Goal: Task Accomplishment & Management: Manage account settings

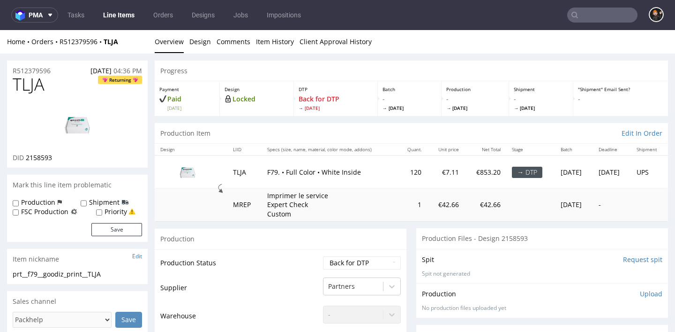
scroll to position [84, 0]
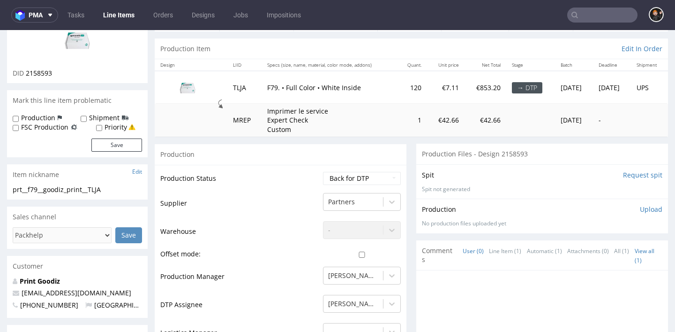
click at [130, 19] on link "Line Items" at bounding box center [119, 15] width 43 height 15
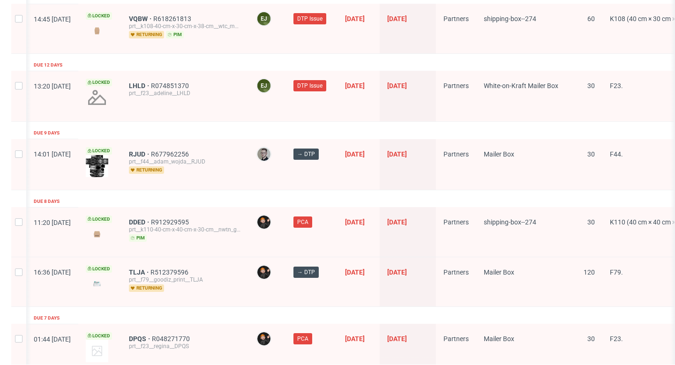
scroll to position [0, 2]
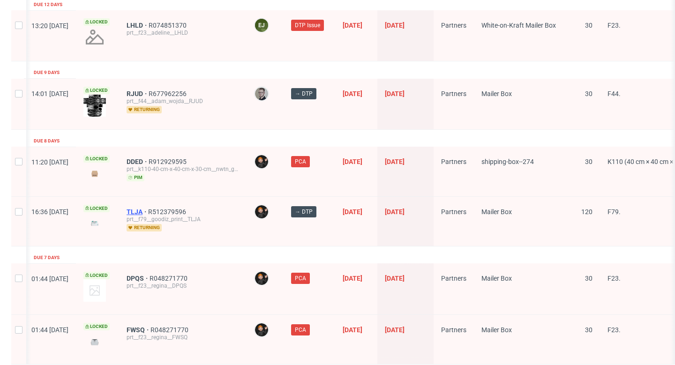
click at [148, 208] on span "TLJA" at bounding box center [138, 212] width 22 height 8
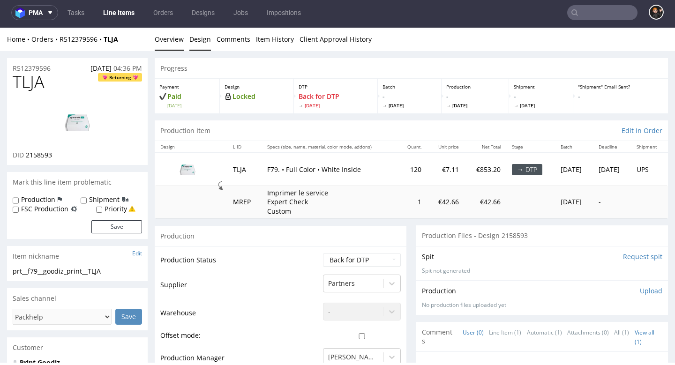
drag, startPoint x: 202, startPoint y: 43, endPoint x: 208, endPoint y: 41, distance: 6.4
click at [202, 43] on link "Design" at bounding box center [200, 39] width 22 height 23
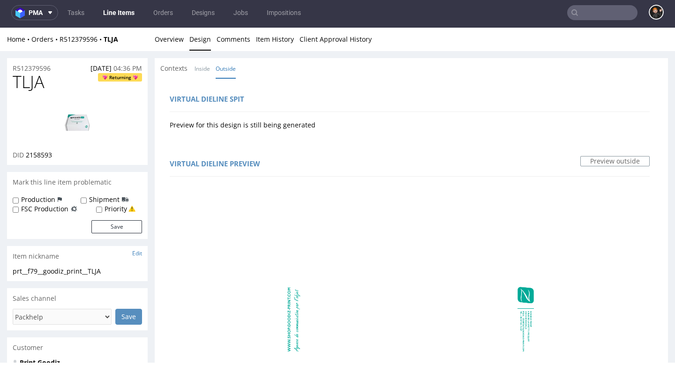
click at [74, 113] on img at bounding box center [77, 122] width 75 height 42
click at [175, 42] on link "Overview" at bounding box center [169, 39] width 29 height 23
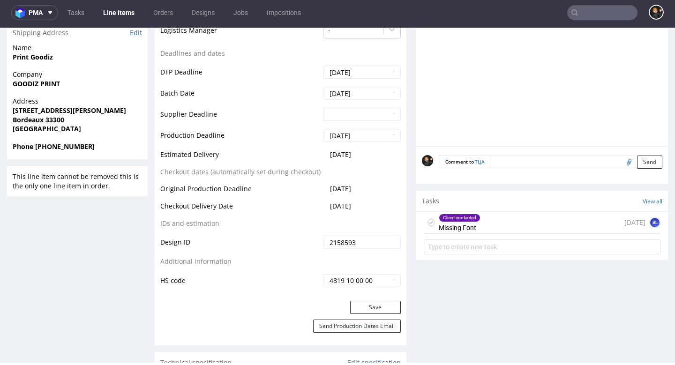
scroll to position [386, 0]
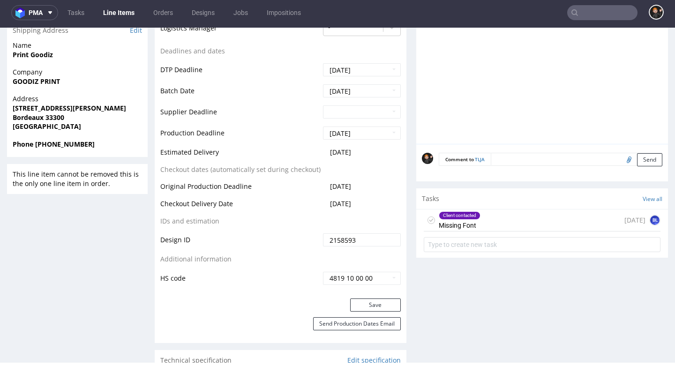
click at [498, 216] on div "Client contacted Missing Font [DATE] BL" at bounding box center [542, 221] width 237 height 22
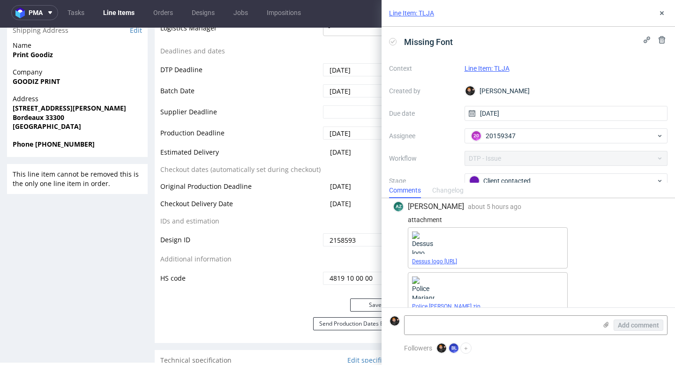
scroll to position [101, 0]
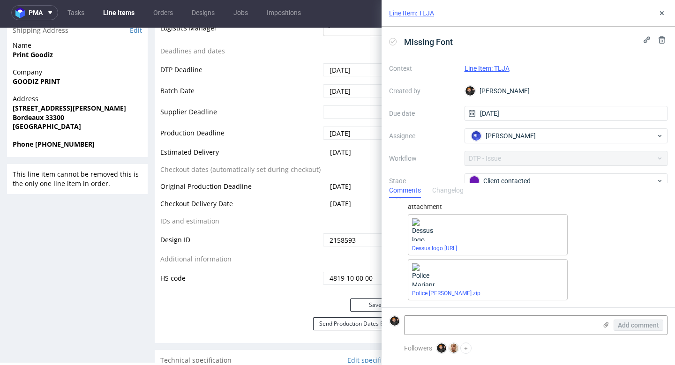
click at [290, 254] on td "Additional information" at bounding box center [240, 262] width 160 height 17
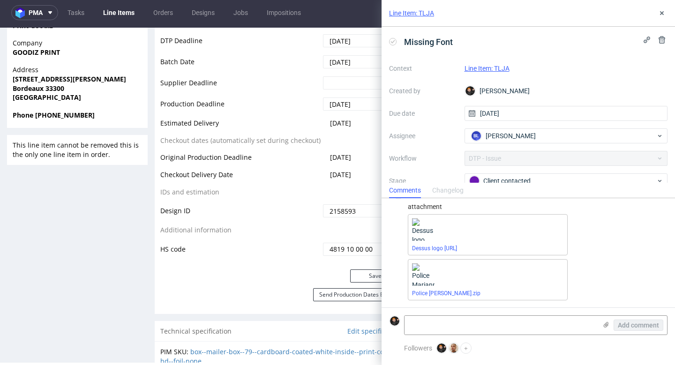
scroll to position [420, 0]
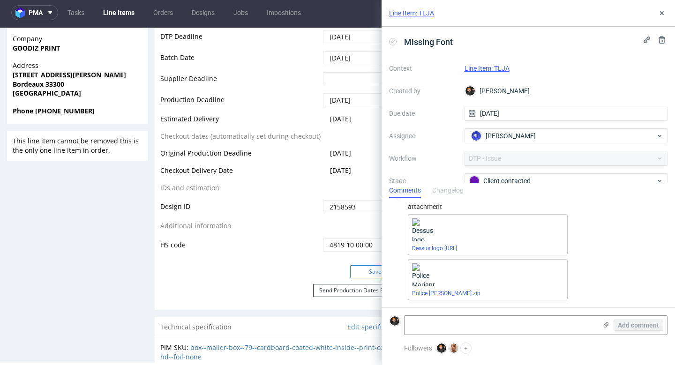
click at [367, 266] on button "Save" at bounding box center [375, 271] width 51 height 13
click at [441, 245] on link "Dessus logo [URL]" at bounding box center [434, 248] width 45 height 7
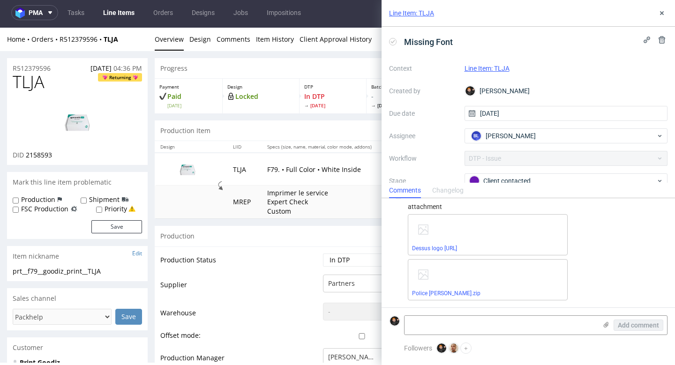
scroll to position [0, 0]
click at [448, 290] on link "Police [PERSON_NAME].zip" at bounding box center [446, 293] width 68 height 7
click at [201, 42] on link "Design" at bounding box center [200, 39] width 22 height 23
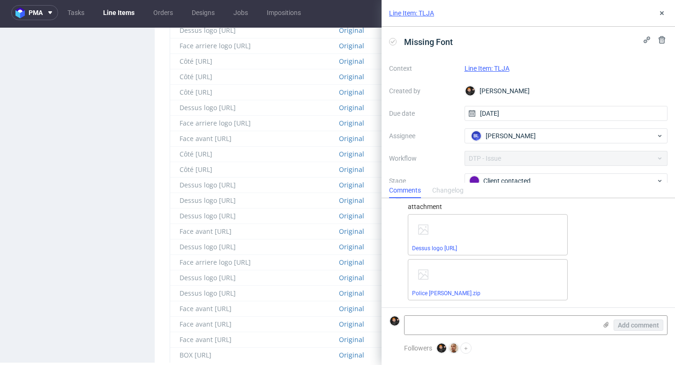
scroll to position [815, 0]
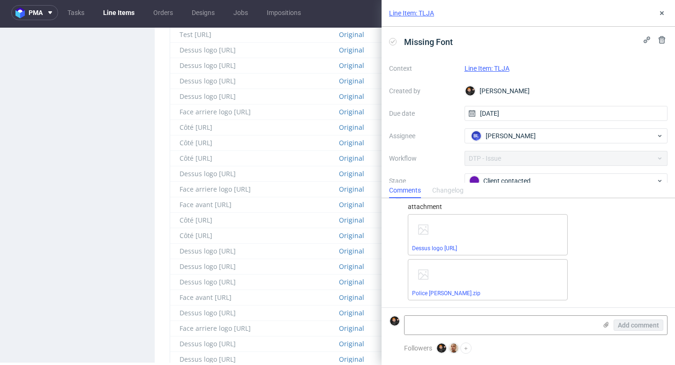
scroll to position [746, 0]
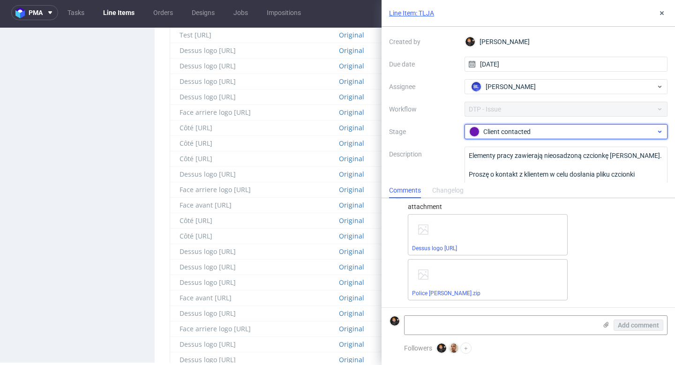
click at [516, 133] on div "Client contacted" at bounding box center [562, 132] width 187 height 10
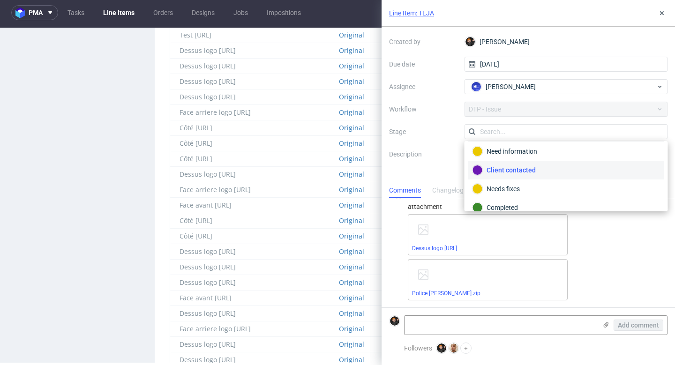
scroll to position [50, 0]
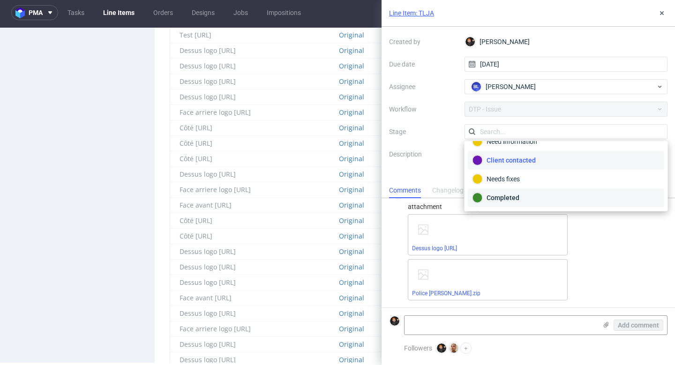
click at [519, 193] on div "Completed" at bounding box center [567, 198] width 188 height 10
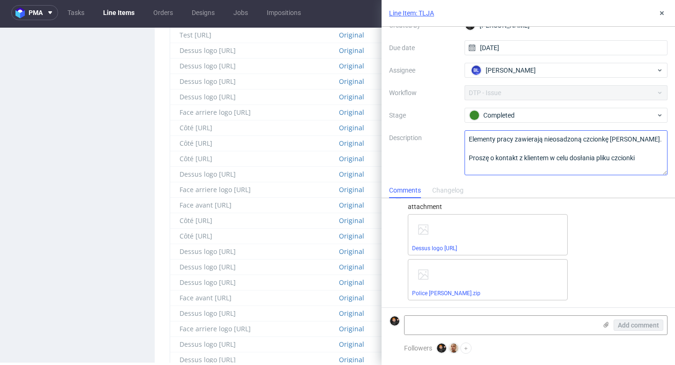
scroll to position [66, 0]
drag, startPoint x: 661, startPoint y: 13, endPoint x: 650, endPoint y: 15, distance: 10.6
click at [660, 13] on icon at bounding box center [662, 13] width 8 height 8
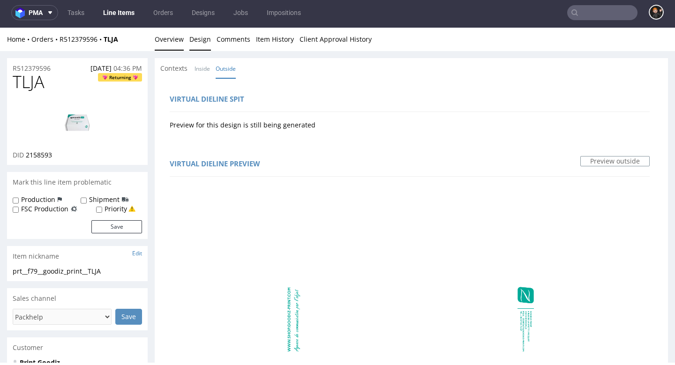
click at [164, 42] on link "Overview" at bounding box center [169, 39] width 29 height 23
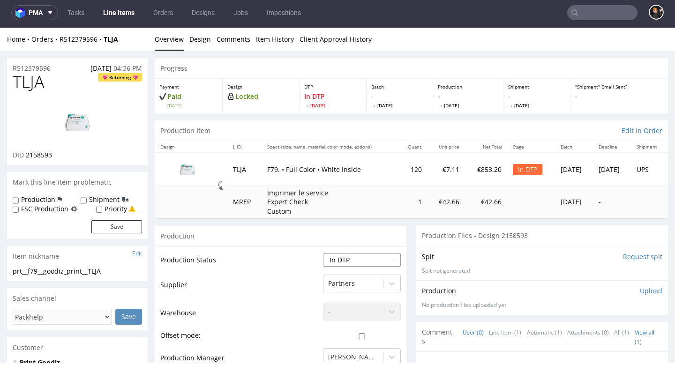
select select "dtp_ca_needed"
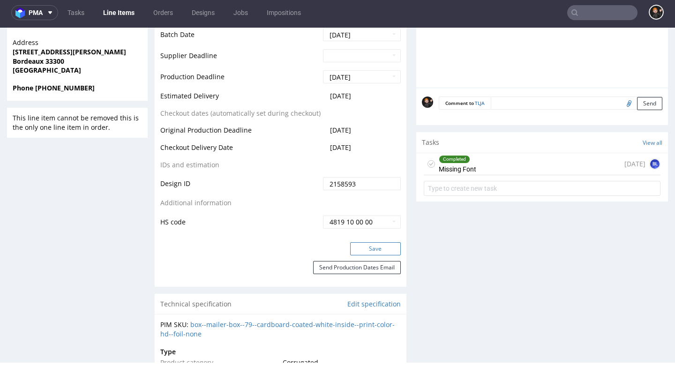
click at [392, 242] on button "Save" at bounding box center [375, 248] width 51 height 13
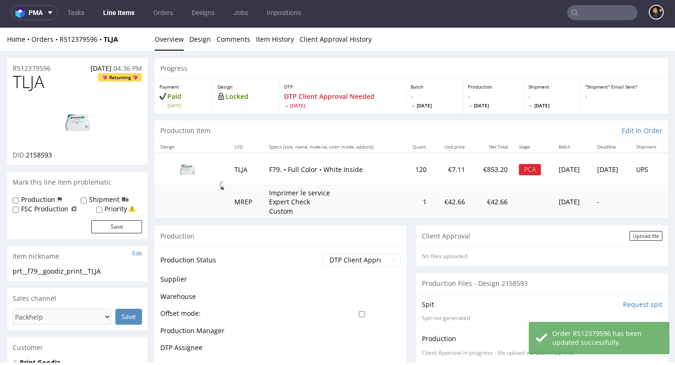
click at [630, 247] on div "No files uploaded" at bounding box center [542, 257] width 252 height 20
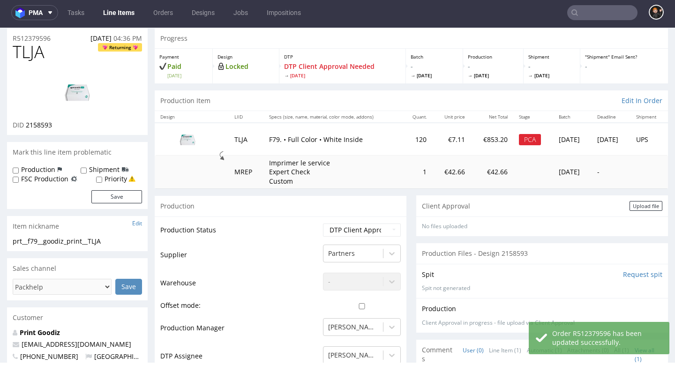
drag, startPoint x: 646, startPoint y: 207, endPoint x: 618, endPoint y: 206, distance: 28.2
click at [646, 207] on div "Upload file" at bounding box center [646, 206] width 33 height 10
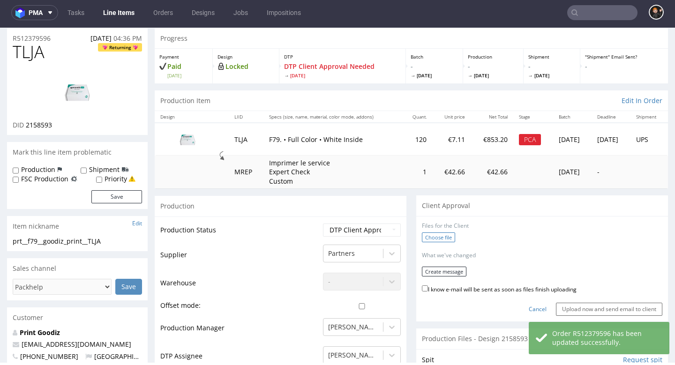
click at [438, 237] on label "Choose file" at bounding box center [438, 238] width 33 height 10
click at [0, 28] on input "Choose file" at bounding box center [0, 28] width 0 height 0
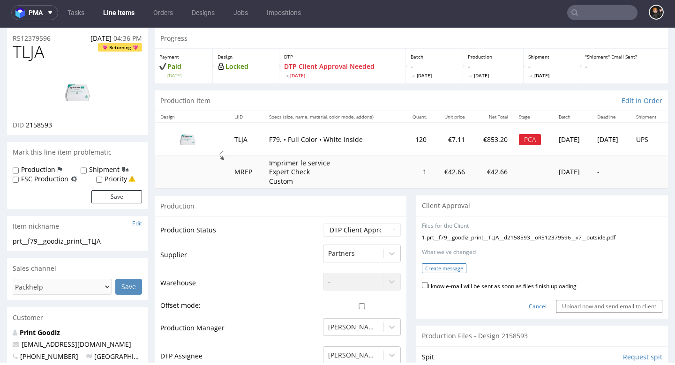
scroll to position [30, 0]
drag, startPoint x: 478, startPoint y: 281, endPoint x: 460, endPoint y: 269, distance: 21.3
click at [478, 281] on label "I know e-mail will be sent as soon as files finish uploading" at bounding box center [499, 285] width 155 height 10
click at [428, 282] on input "I know e-mail will be sent as soon as files finish uploading" at bounding box center [425, 285] width 6 height 6
checkbox input "true"
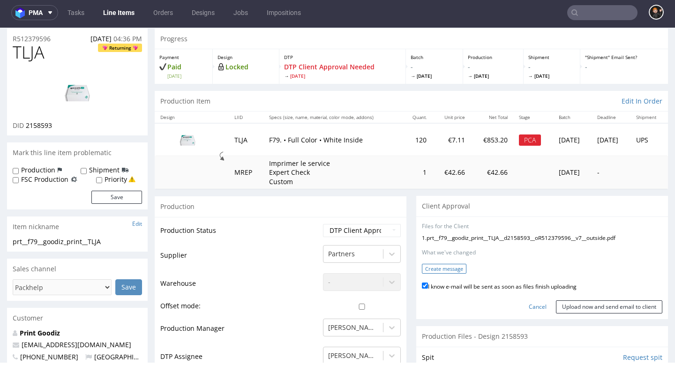
click at [456, 266] on button "Create message" at bounding box center [444, 269] width 45 height 10
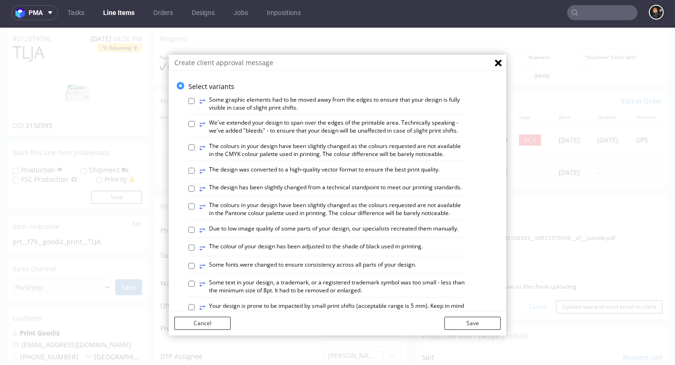
click at [326, 184] on label "⥂ The design has been slightly changed from a technical standpoint to meet our …" at bounding box center [330, 189] width 263 height 10
click at [195, 186] on input "⥂ The design has been slightly changed from a technical standpoint to meet our …" at bounding box center [192, 189] width 6 height 6
checkbox input "true"
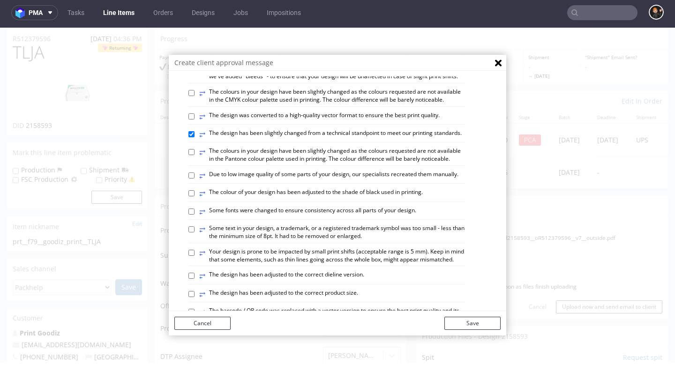
scroll to position [55, 0]
click at [355, 270] on label "⥂ The design has been adjusted to the correct dieline version." at bounding box center [281, 275] width 165 height 10
click at [195, 272] on input "⥂ The design has been adjusted to the correct dieline version." at bounding box center [192, 275] width 6 height 6
checkbox input "true"
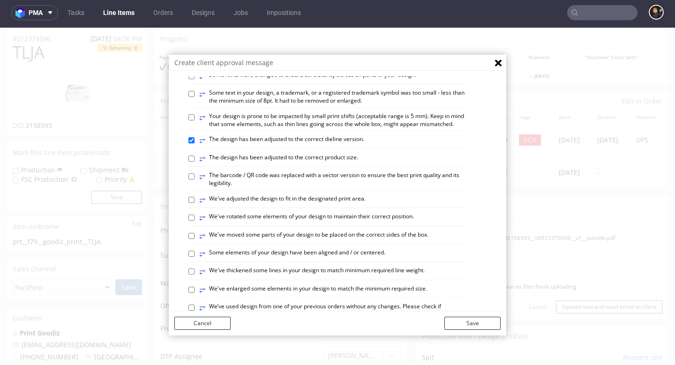
scroll to position [192, 0]
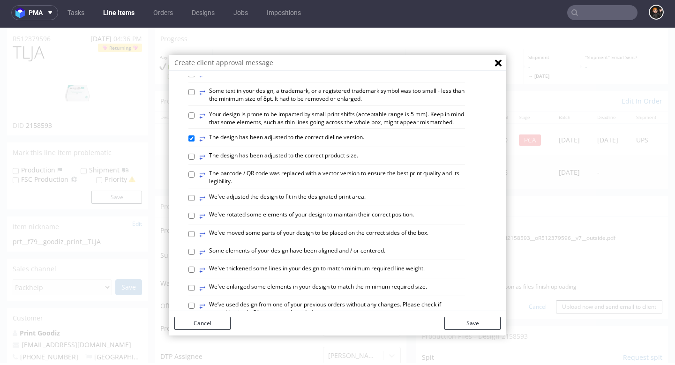
click at [343, 247] on label "⥂ Some elements of your design have been aligned and / or centered." at bounding box center [292, 252] width 186 height 10
click at [195, 249] on input "⥂ Some elements of your design have been aligned and / or centered." at bounding box center [192, 252] width 6 height 6
checkbox input "true"
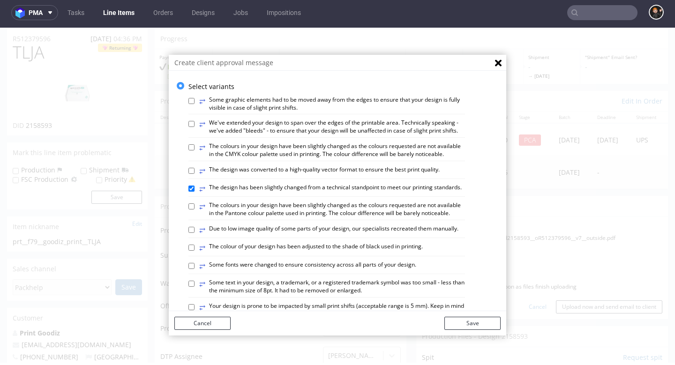
scroll to position [0, 0]
click at [252, 124] on label "⥂ We've extended your design to span over the edges of the printable area. Tech…" at bounding box center [332, 127] width 266 height 16
click at [195, 124] on input "⥂ We've extended your design to span over the edges of the printable area. Tech…" at bounding box center [192, 124] width 6 height 6
checkbox input "true"
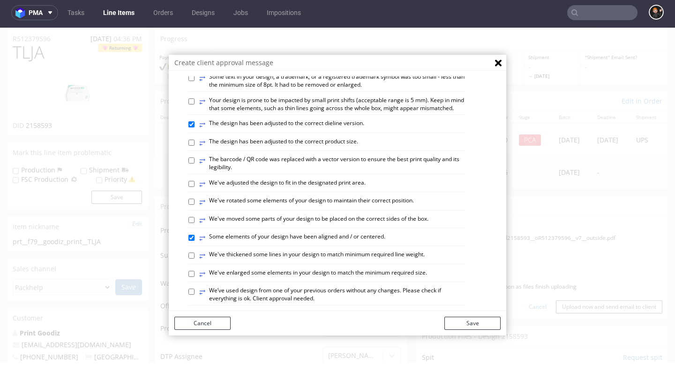
scroll to position [208, 0]
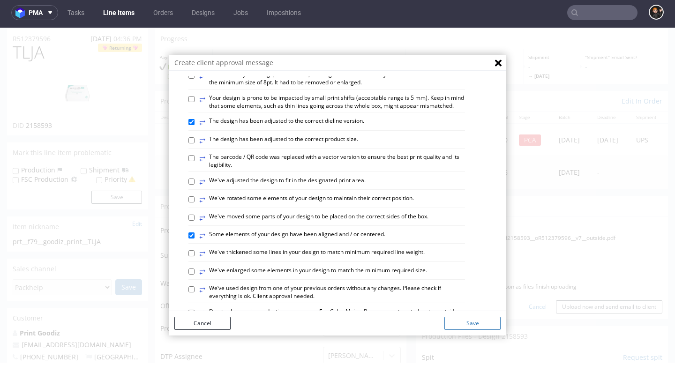
click at [480, 322] on button "Save" at bounding box center [473, 323] width 56 height 13
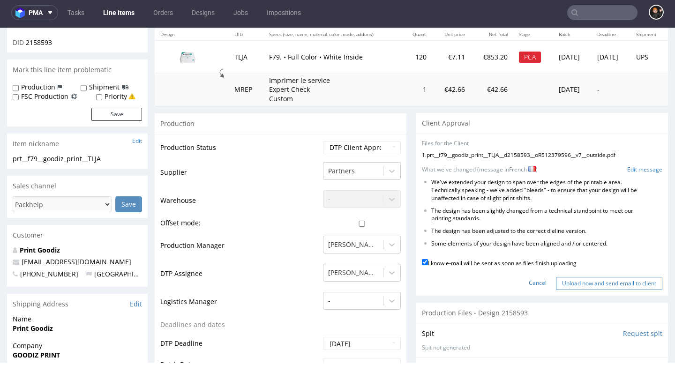
click at [577, 278] on input "Upload now and send email to client" at bounding box center [609, 283] width 106 height 13
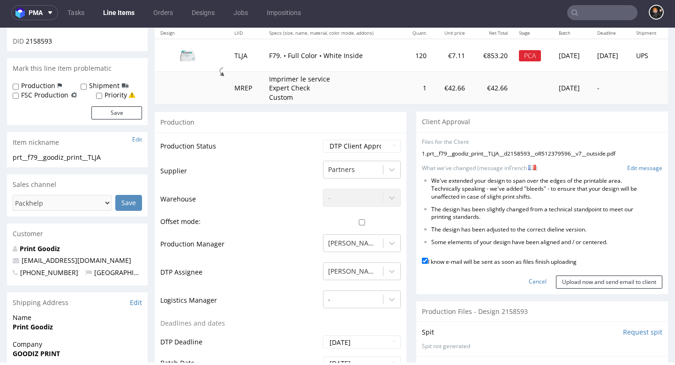
scroll to position [117, 0]
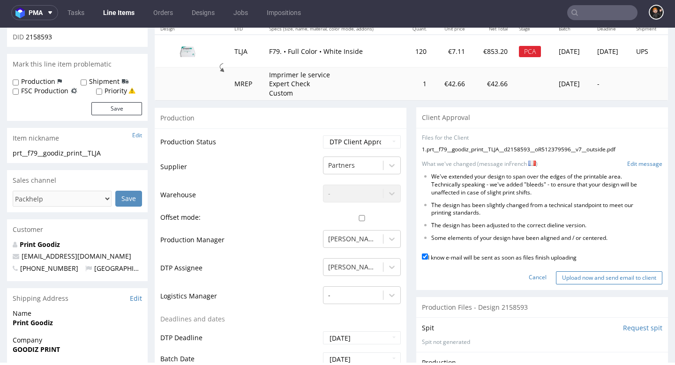
click at [577, 273] on input "Upload now and send email to client" at bounding box center [609, 278] width 106 height 13
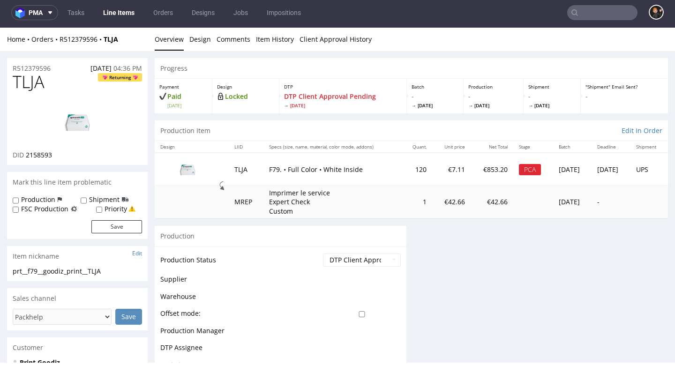
scroll to position [0, 0]
